Goal: Obtain resource: Download file/media

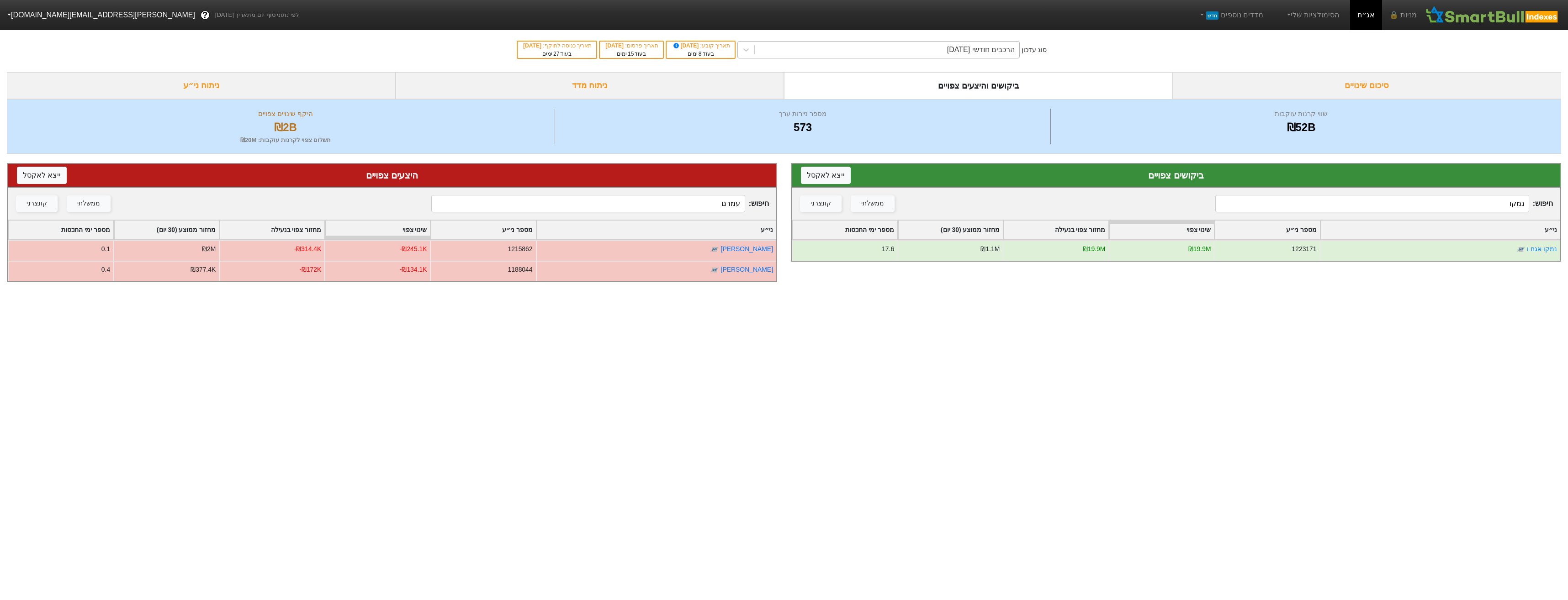
click at [824, 44] on div "הרכבים חודשי [DATE]" at bounding box center [887, 50] width 265 height 16
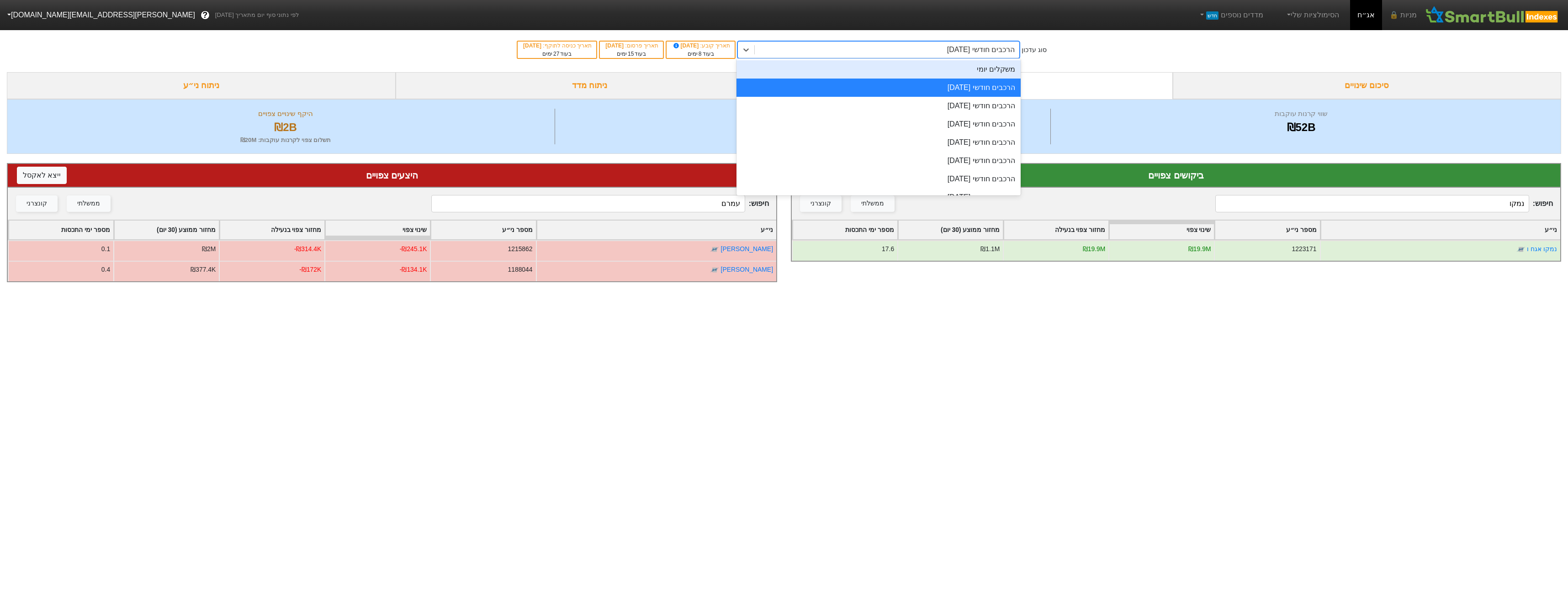
click at [890, 63] on div "משקלים יומי" at bounding box center [879, 69] width 284 height 18
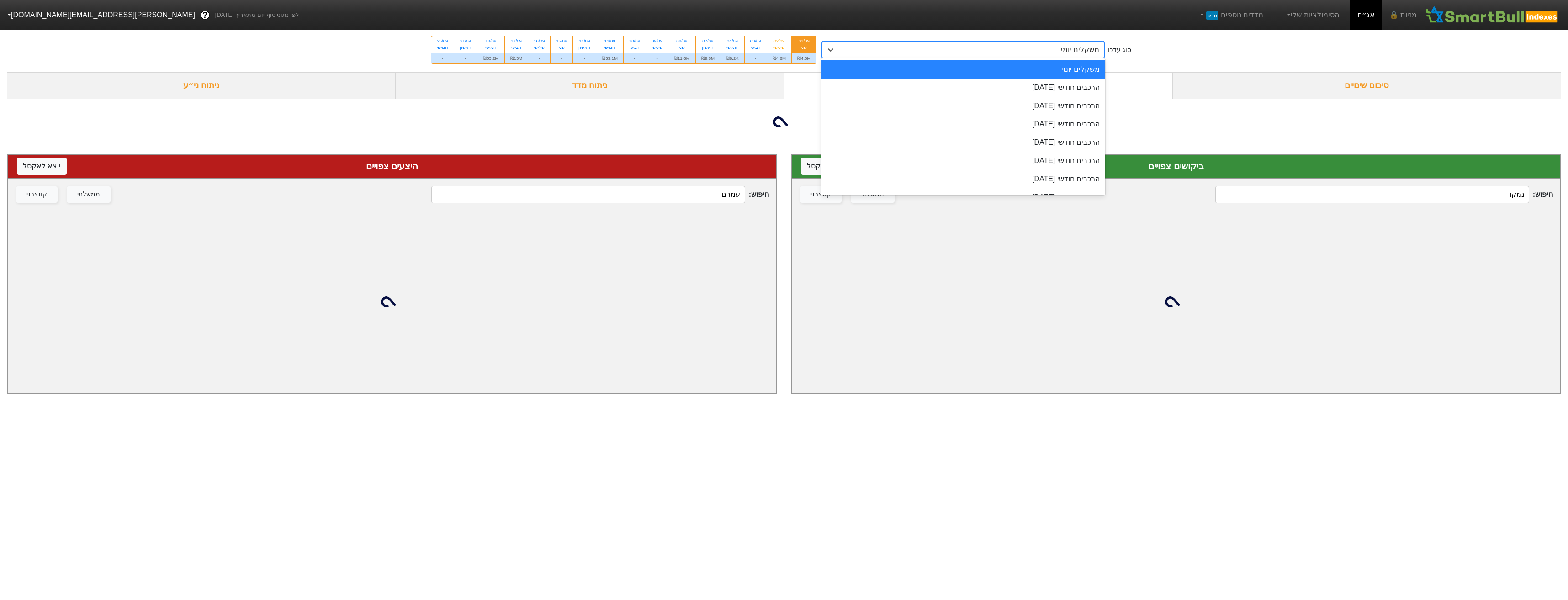
drag, startPoint x: 911, startPoint y: 49, endPoint x: 922, endPoint y: 73, distance: 26.4
click at [911, 50] on div "משקלים יומי" at bounding box center [971, 50] width 265 height 16
click at [924, 82] on div "הרכבים חודשי [DATE]" at bounding box center [963, 87] width 284 height 18
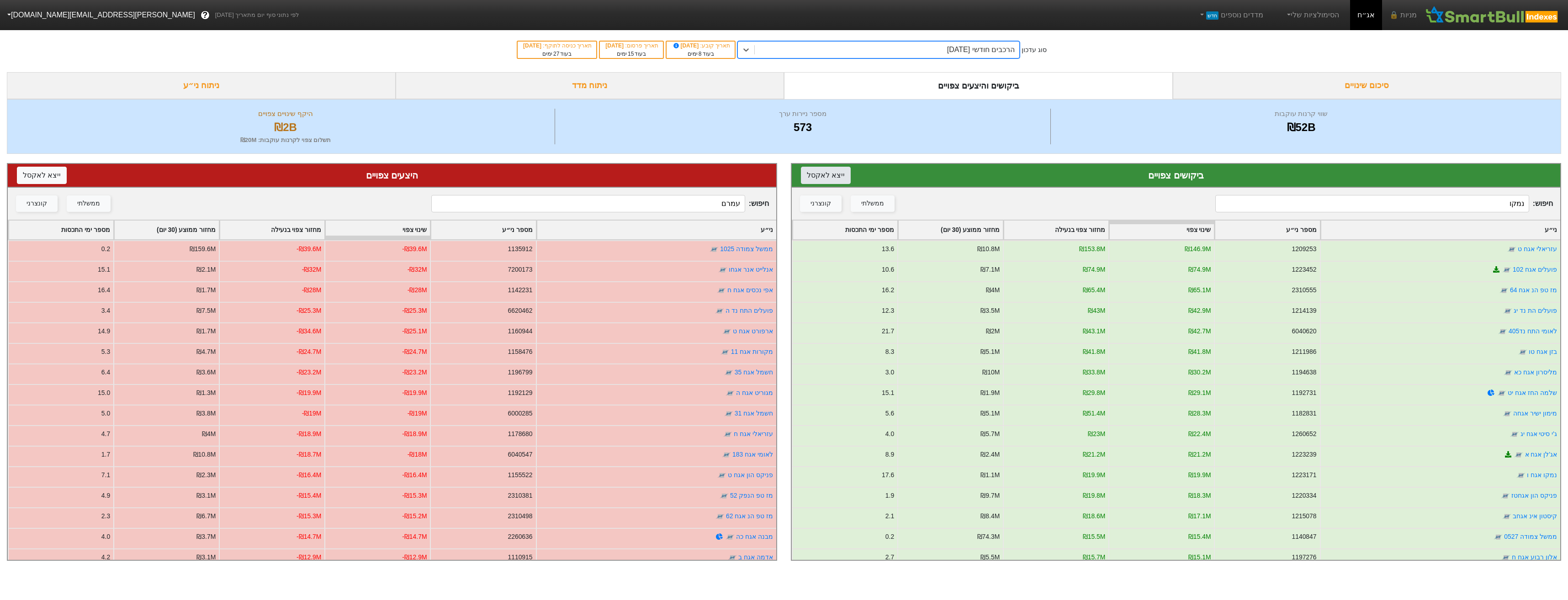
click at [833, 178] on button "ייצא ל אקסל" at bounding box center [825, 175] width 50 height 18
click at [45, 173] on button "ייצא ל אקסל" at bounding box center [41, 175] width 50 height 18
